Goal: Check status: Check status

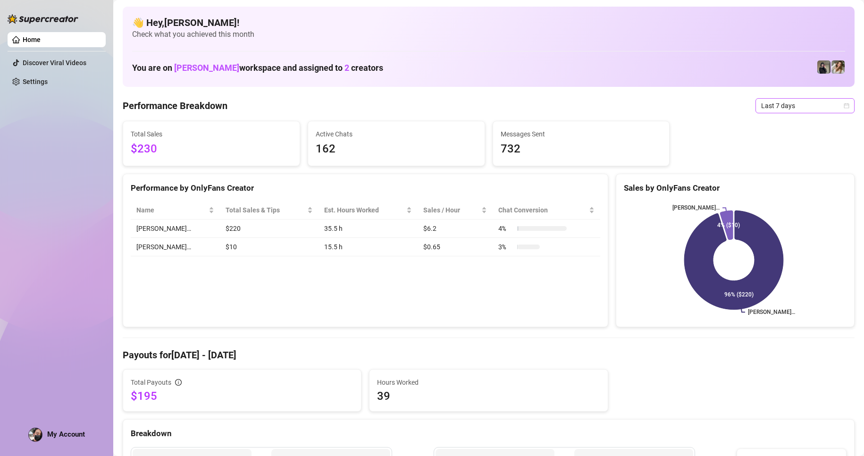
click at [842, 102] on div "Last 7 days" at bounding box center [804, 105] width 99 height 15
click at [767, 180] on div "Custom date" at bounding box center [797, 185] width 84 height 10
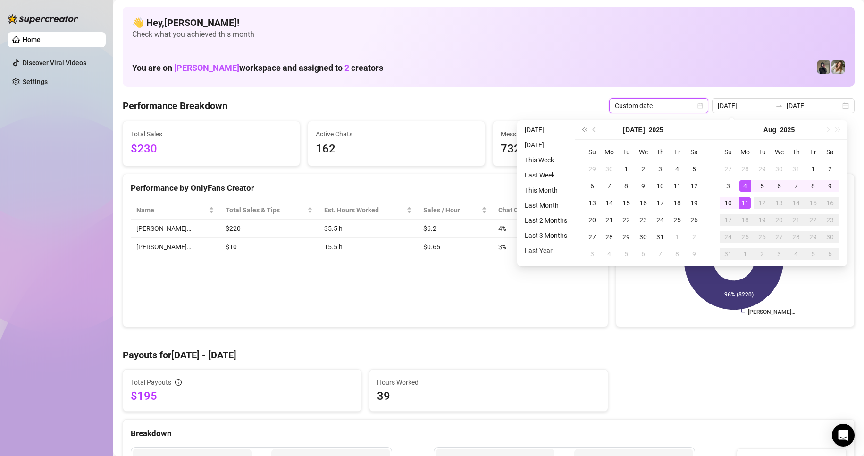
type input "[DATE]"
click at [743, 203] on div "11" at bounding box center [744, 202] width 11 height 11
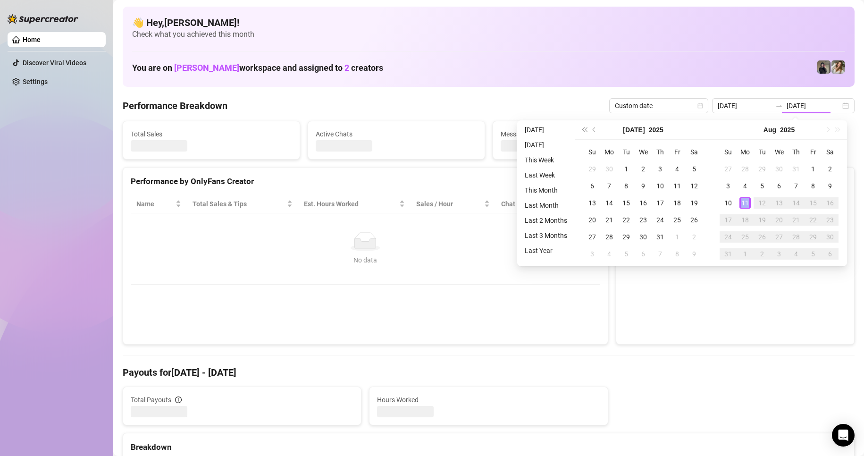
type input "[DATE]"
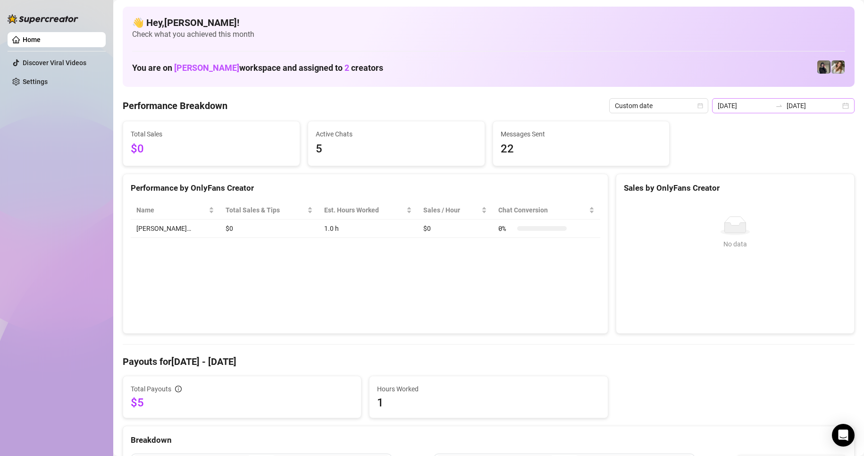
click at [835, 106] on div "[DATE] [DATE]" at bounding box center [783, 105] width 142 height 15
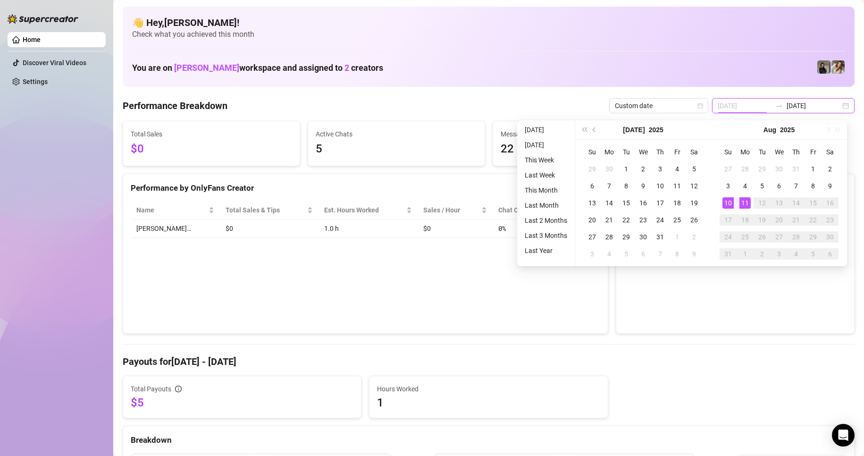
type input "[DATE]"
click at [728, 204] on div "10" at bounding box center [727, 202] width 11 height 11
click at [728, 203] on div "10" at bounding box center [727, 202] width 11 height 11
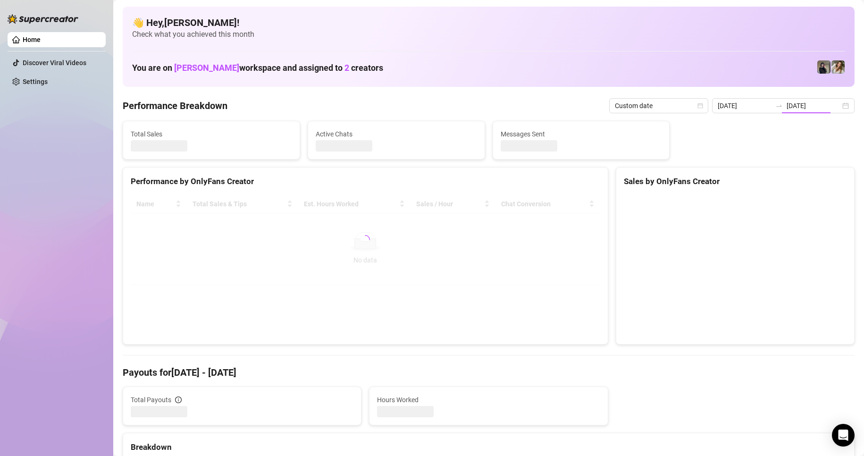
type input "[DATE]"
